Goal: Navigation & Orientation: Find specific page/section

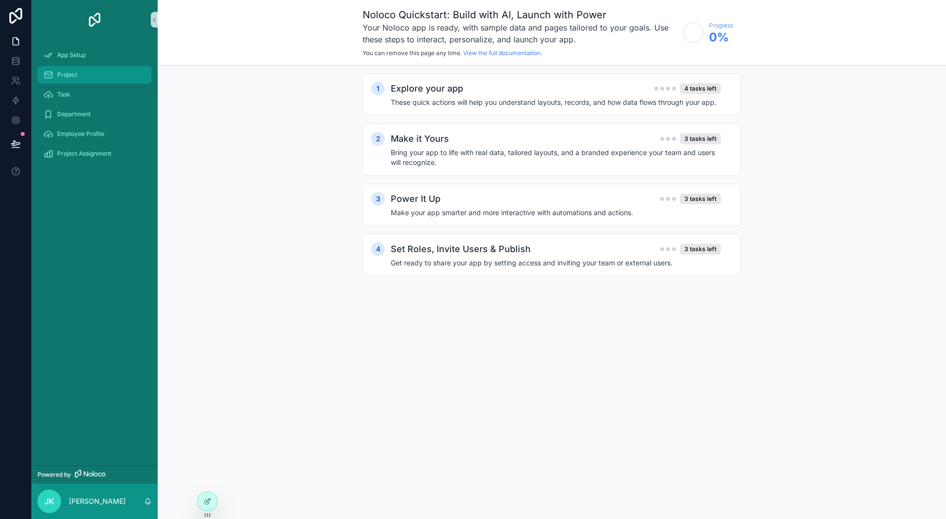
click at [64, 77] on span "Project" at bounding box center [67, 75] width 20 height 8
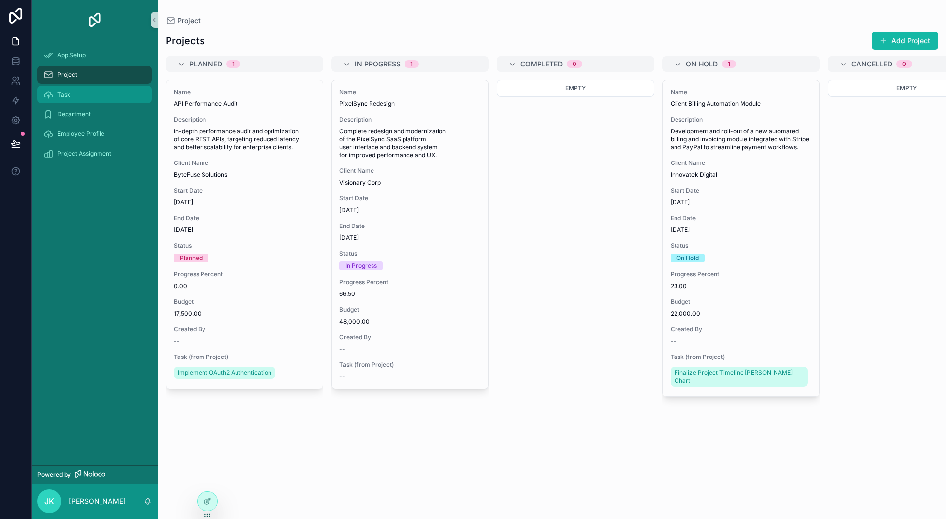
click at [46, 96] on icon "scrollable content" at bounding box center [48, 95] width 10 height 10
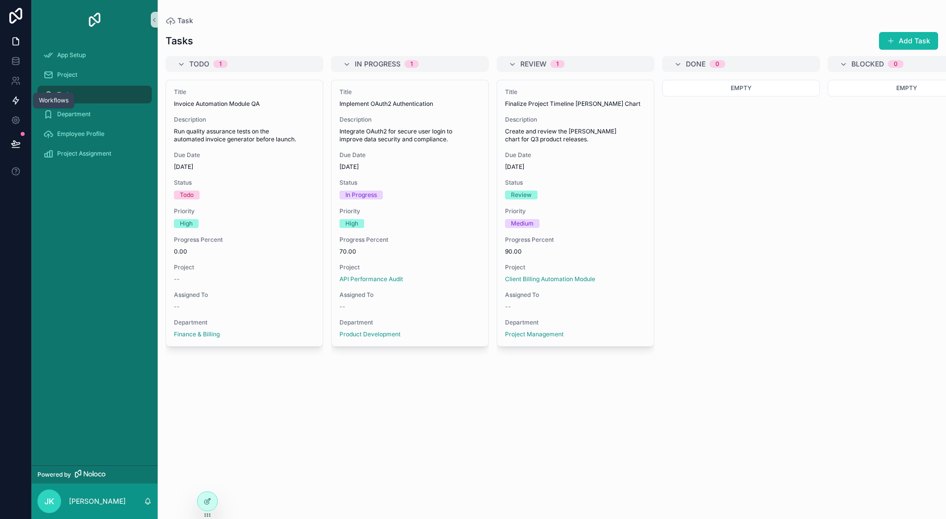
click at [17, 104] on icon at bounding box center [16, 101] width 10 height 10
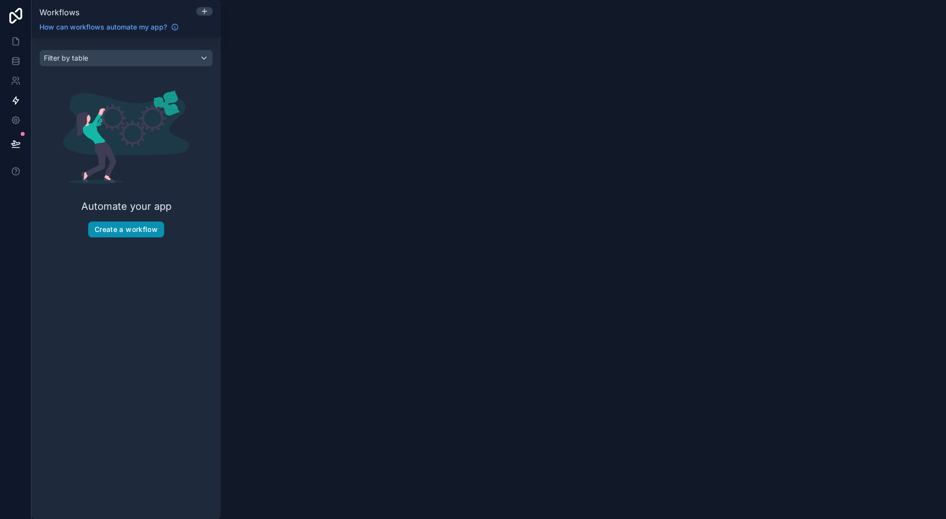
click at [132, 226] on button "Create a workflow" at bounding box center [126, 230] width 76 height 16
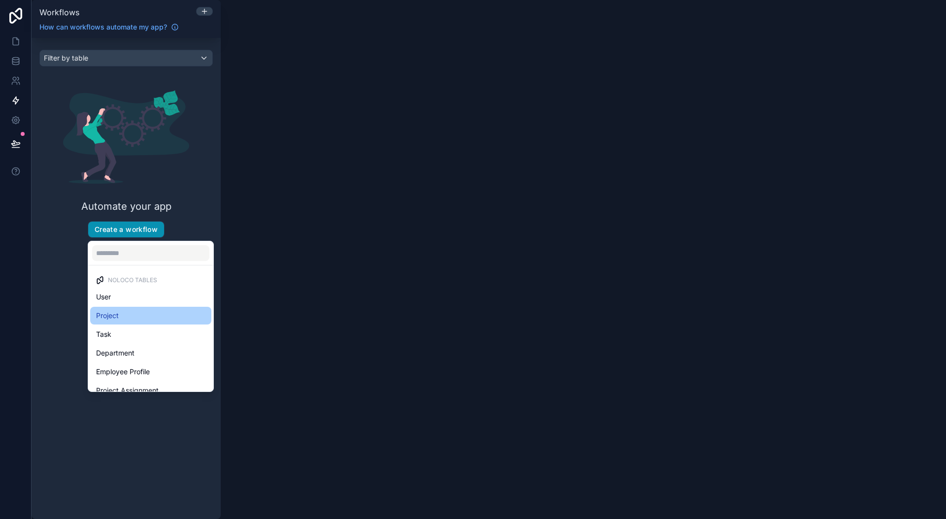
scroll to position [29, 0]
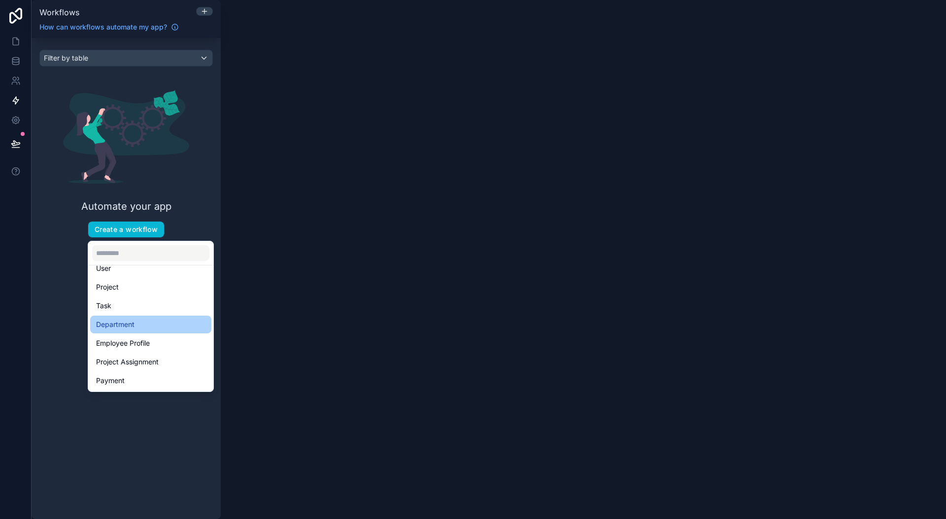
click at [132, 329] on span "Department" at bounding box center [115, 325] width 38 height 12
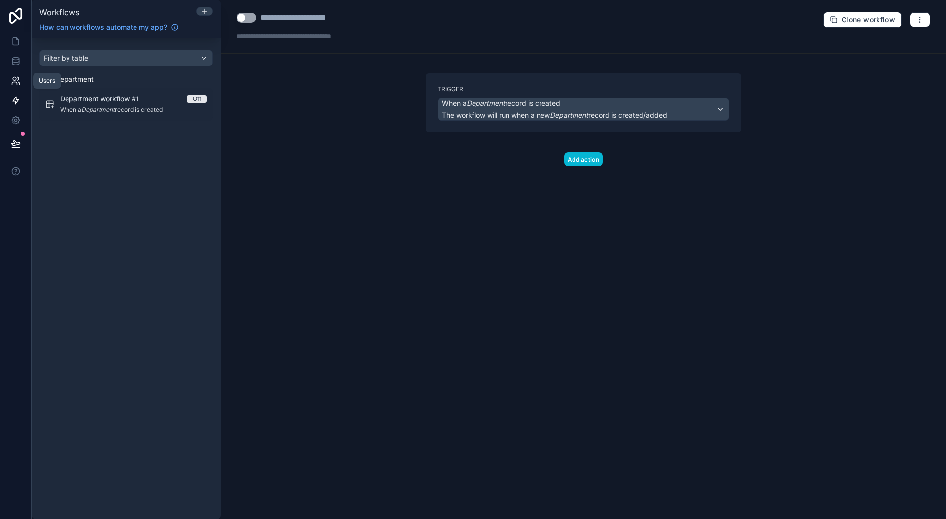
click at [13, 81] on icon at bounding box center [16, 81] width 10 height 10
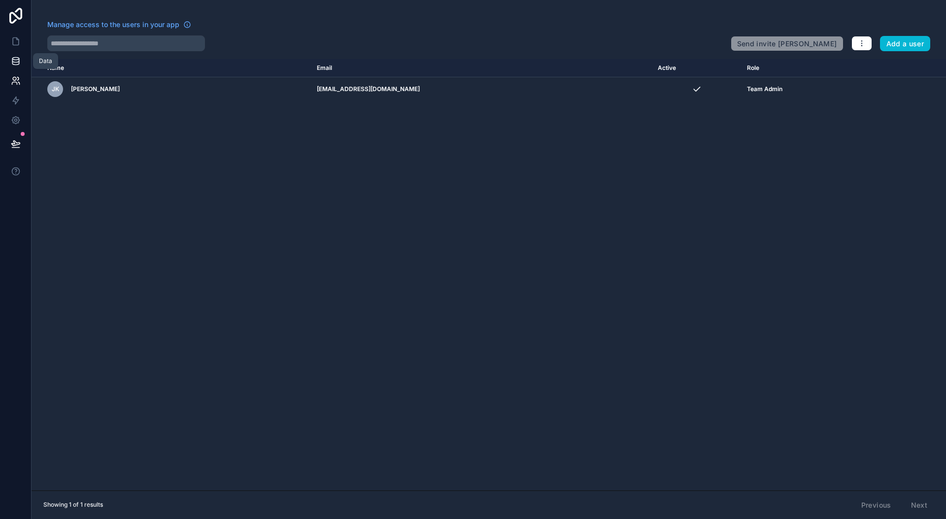
click at [19, 59] on icon at bounding box center [15, 61] width 6 height 4
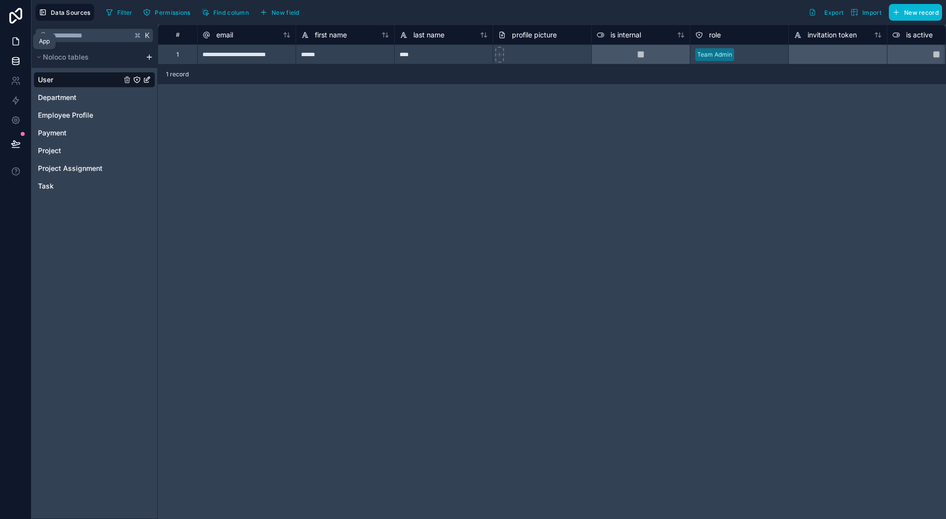
click at [18, 44] on icon at bounding box center [16, 41] width 6 height 7
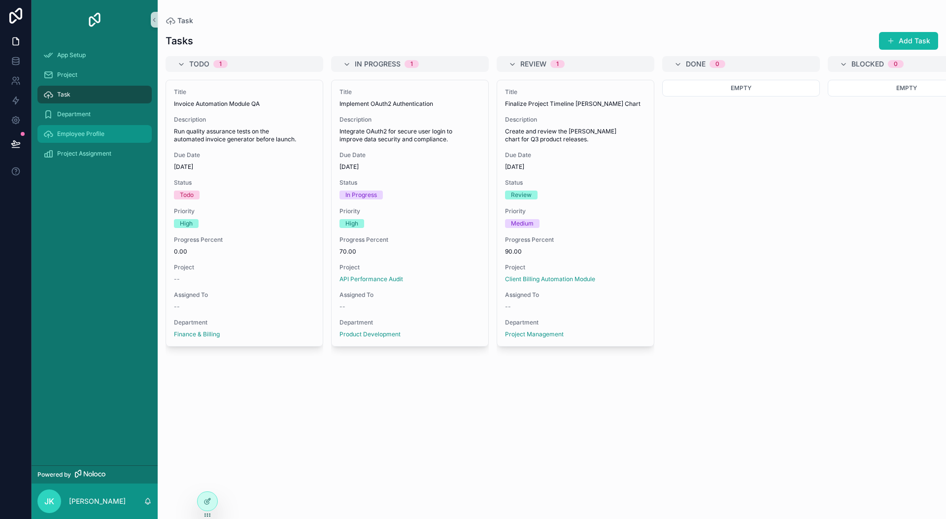
click at [91, 131] on span "Employee Profile" at bounding box center [80, 134] width 47 height 8
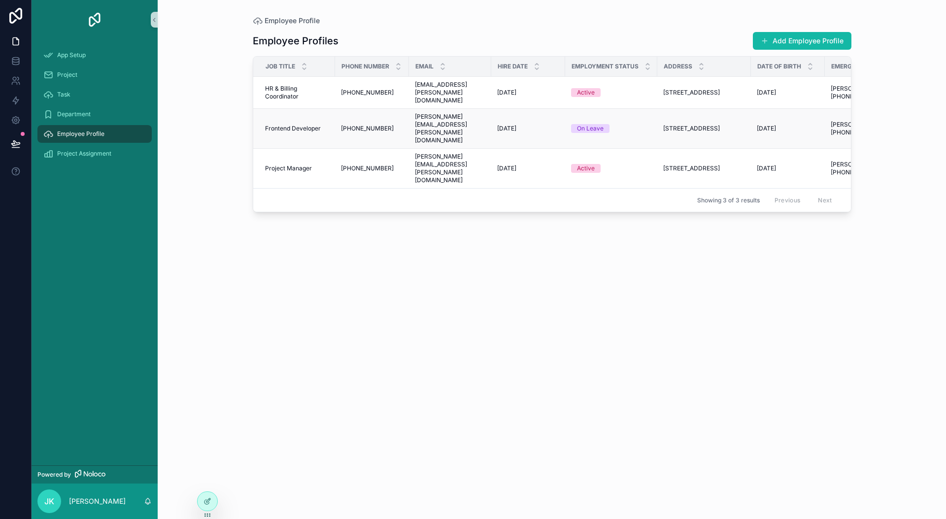
scroll to position [0, 224]
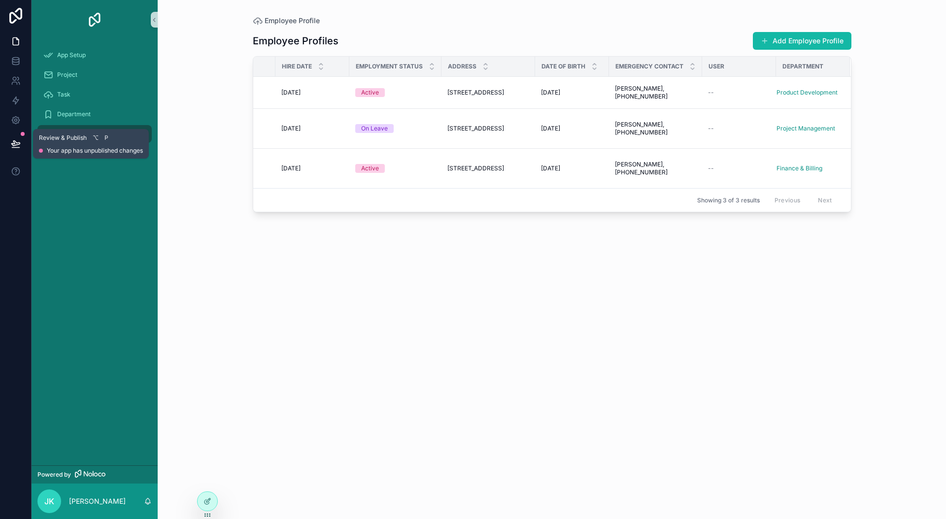
click at [18, 149] on button at bounding box center [16, 144] width 22 height 28
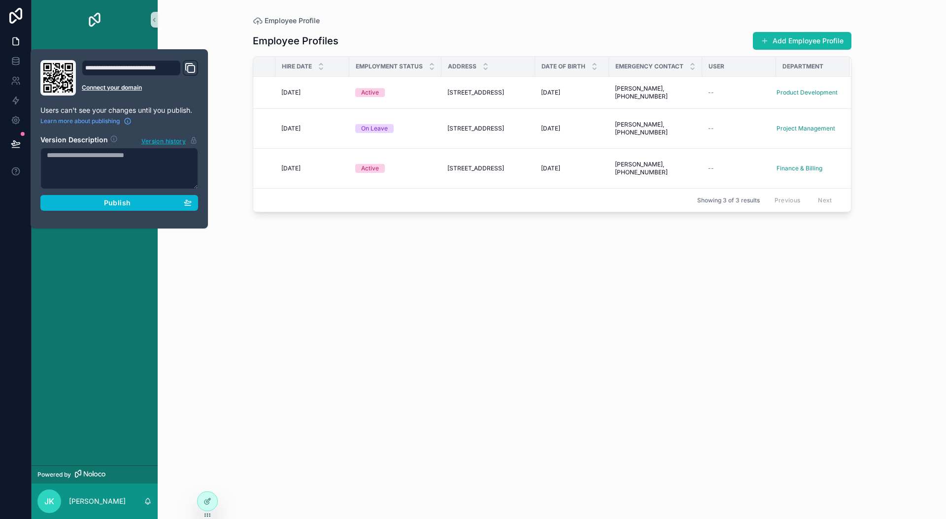
click at [146, 290] on div "App Setup Project Task Department Employee Profile Project Assignment" at bounding box center [95, 252] width 126 height 426
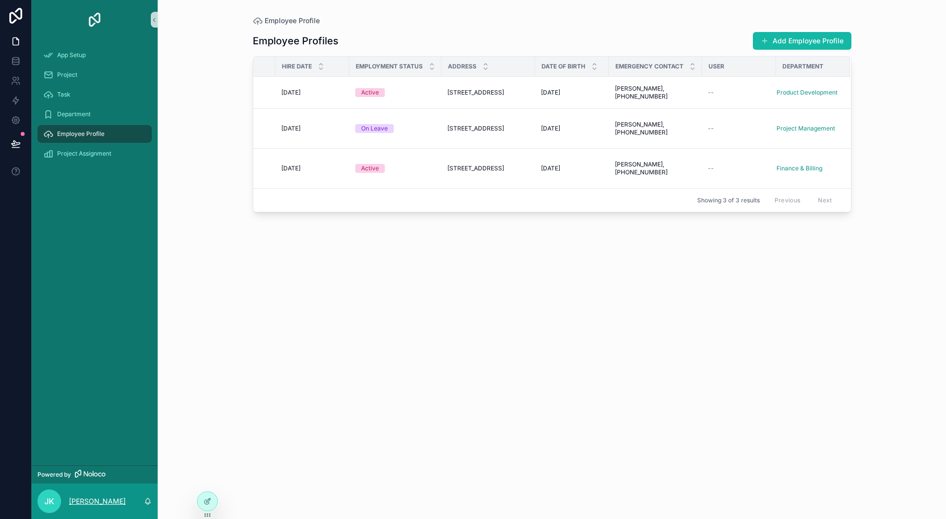
click at [90, 505] on p "[PERSON_NAME]" at bounding box center [97, 502] width 57 height 10
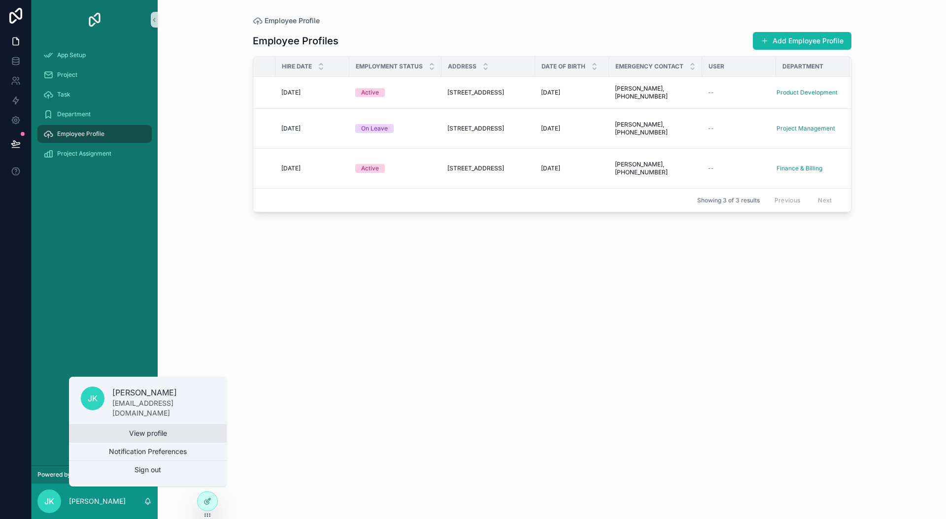
click at [132, 435] on link "View profile" at bounding box center [148, 434] width 158 height 18
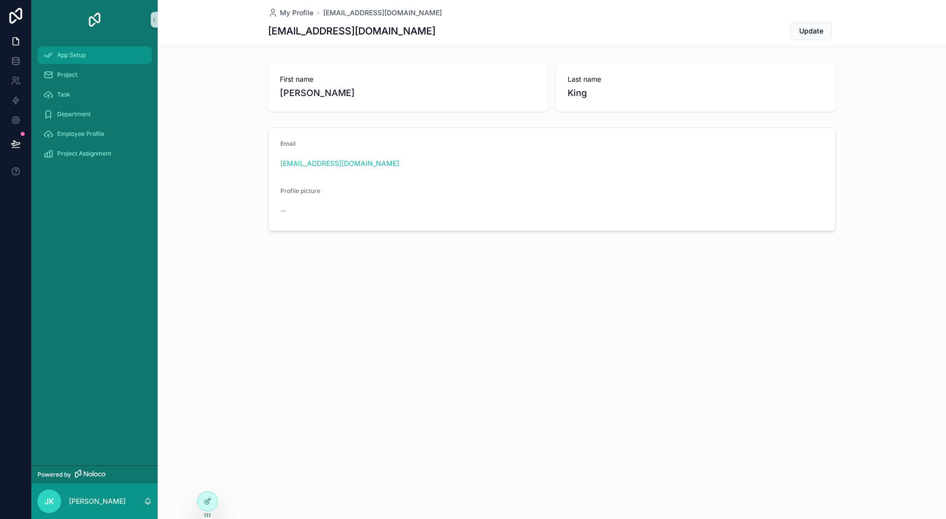
click at [67, 55] on span "App Setup" at bounding box center [71, 55] width 29 height 8
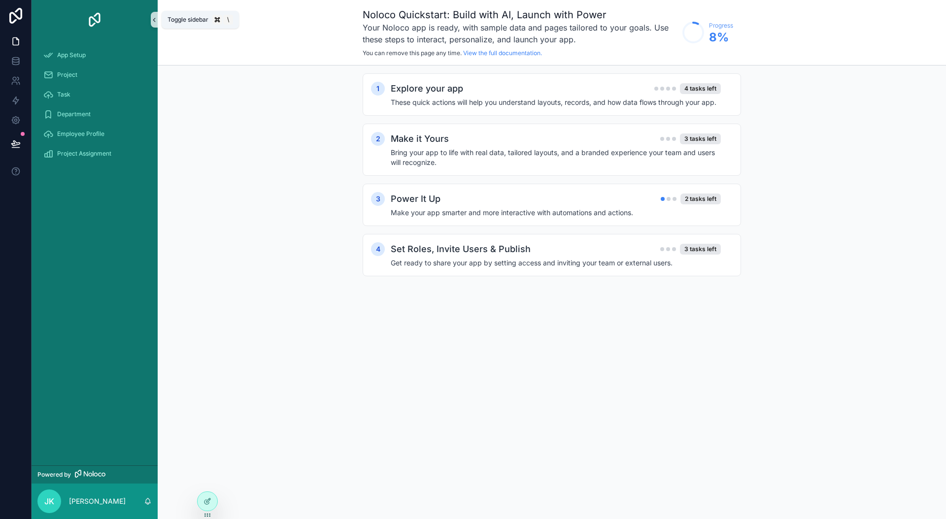
click at [151, 20] on icon "scrollable content" at bounding box center [154, 19] width 7 height 7
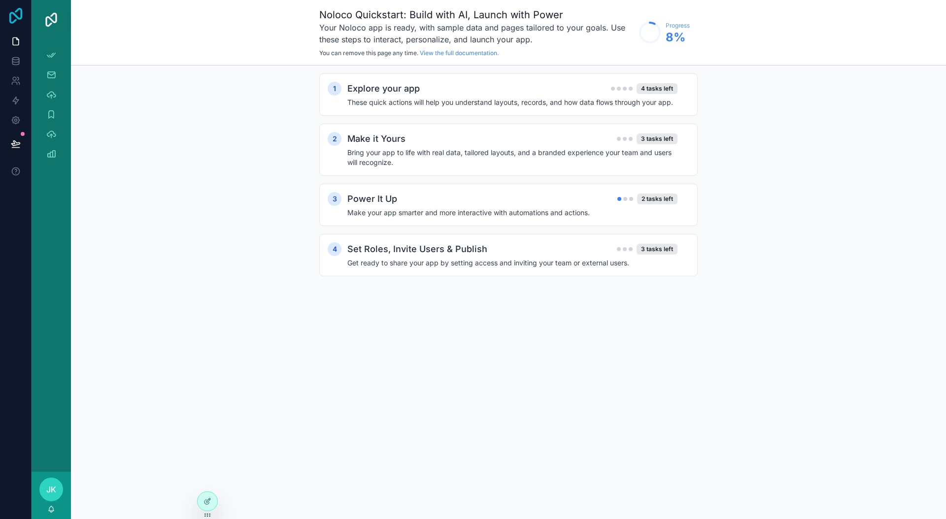
click at [13, 18] on icon at bounding box center [16, 16] width 20 height 16
